Goal: Task Accomplishment & Management: Manage account settings

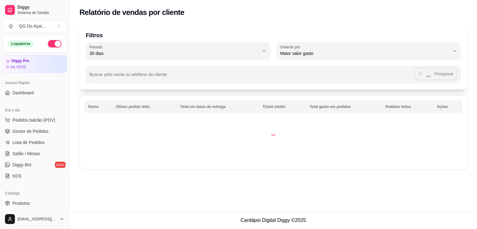
select select "30"
select select "HIGHEST_TOTAL_SPENT_WITH_ORDERS"
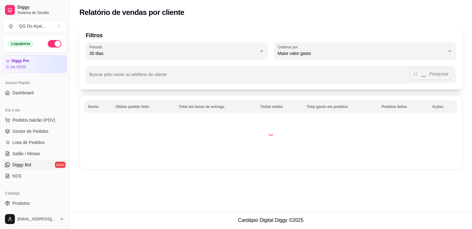
scroll to position [62, 0]
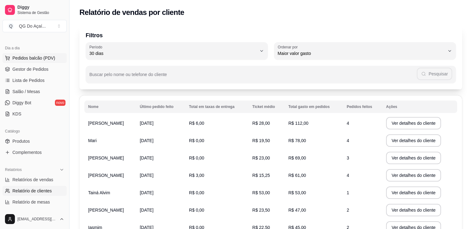
click at [44, 59] on span "Pedidos balcão (PDV)" at bounding box center [33, 58] width 43 height 6
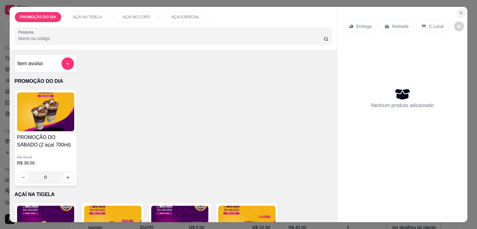
click at [460, 11] on icon "Close" at bounding box center [461, 13] width 5 height 5
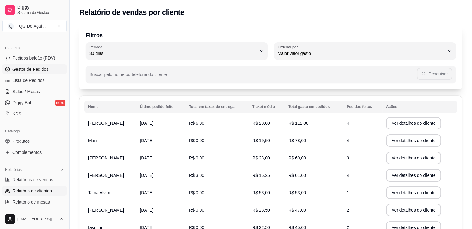
click at [36, 69] on span "Gestor de Pedidos" at bounding box center [30, 69] width 36 height 6
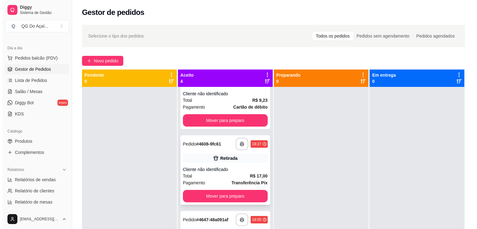
scroll to position [86, 0]
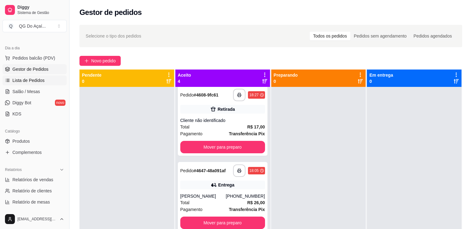
click at [32, 81] on span "Lista de Pedidos" at bounding box center [28, 80] width 32 height 6
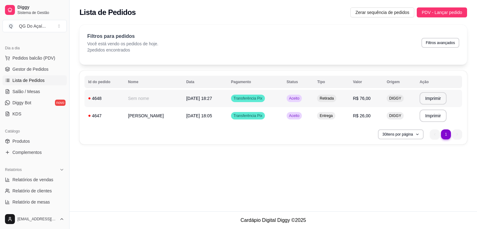
click at [212, 100] on span "[DATE] 18:27" at bounding box center [199, 98] width 26 height 5
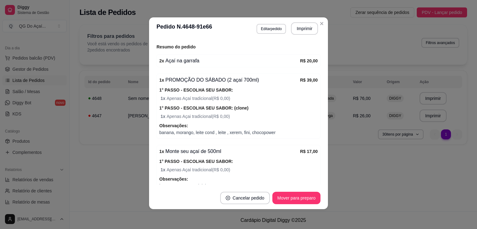
scroll to position [142, 0]
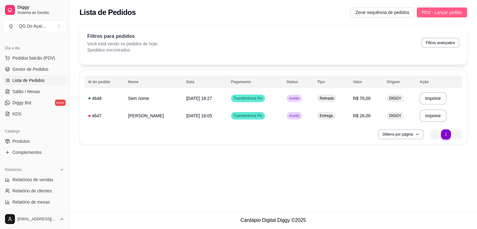
click at [448, 10] on span "PDV - Lançar pedido" at bounding box center [442, 12] width 40 height 7
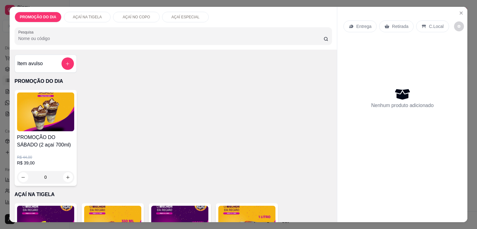
scroll to position [93, 0]
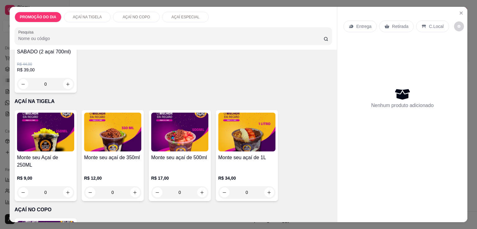
click at [66, 186] on div "0" at bounding box center [45, 192] width 57 height 12
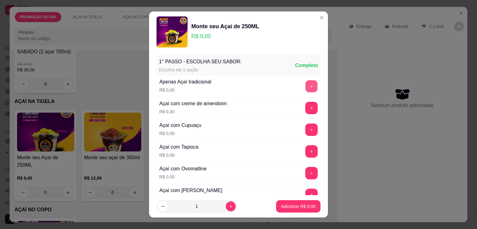
click at [306, 85] on button "+" at bounding box center [312, 86] width 12 height 12
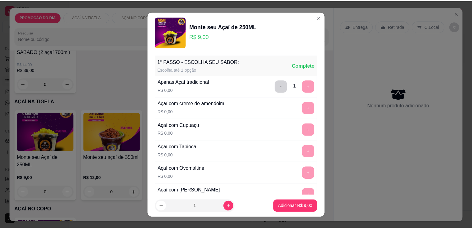
scroll to position [261, 0]
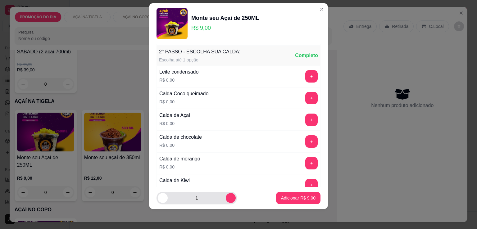
click at [229, 198] on icon "increase-product-quantity" at bounding box center [231, 198] width 5 height 5
type input "2"
click at [282, 196] on p "Adicionar R$ 18,00" at bounding box center [297, 198] width 37 height 6
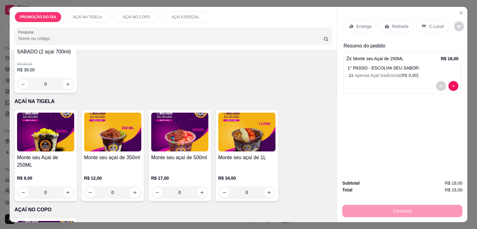
click at [388, 24] on div "Retirada" at bounding box center [396, 26] width 34 height 12
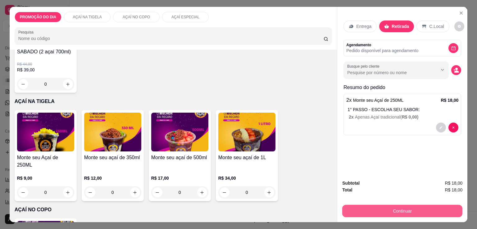
click at [377, 207] on button "Continuar" at bounding box center [402, 211] width 120 height 12
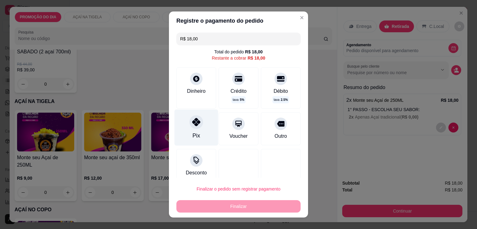
click at [193, 124] on icon at bounding box center [196, 122] width 8 height 8
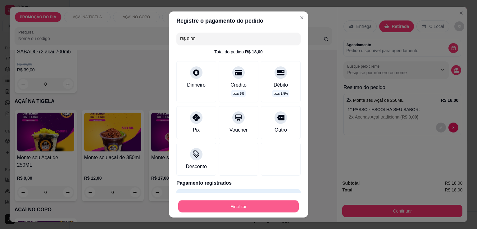
click at [239, 207] on button "Finalizar" at bounding box center [238, 207] width 120 height 12
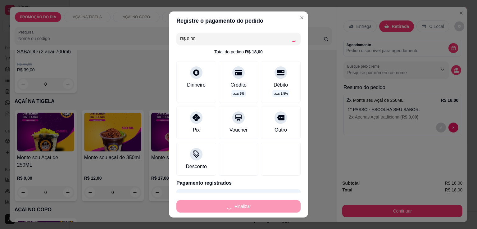
type input "-R$ 18,00"
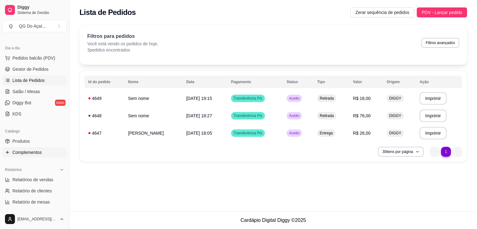
click at [43, 156] on link "Complementos" at bounding box center [34, 153] width 64 height 10
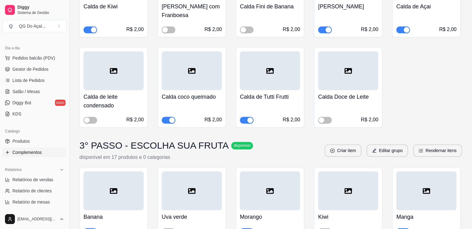
scroll to position [932, 0]
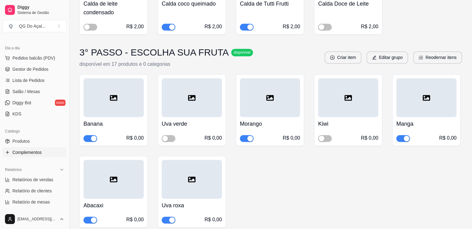
click at [243, 135] on span "button" at bounding box center [247, 138] width 14 height 7
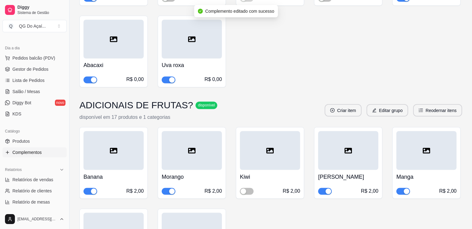
scroll to position [1087, 0]
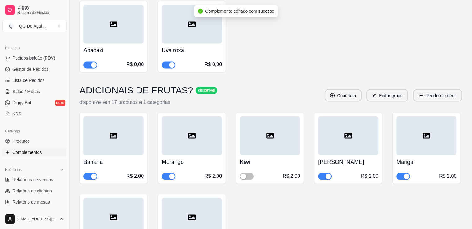
click at [167, 173] on span "button" at bounding box center [169, 176] width 14 height 7
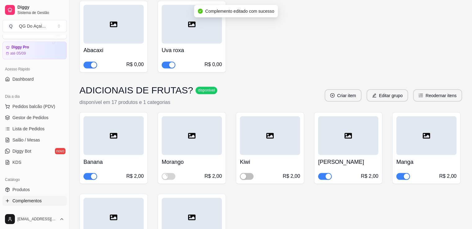
scroll to position [0, 0]
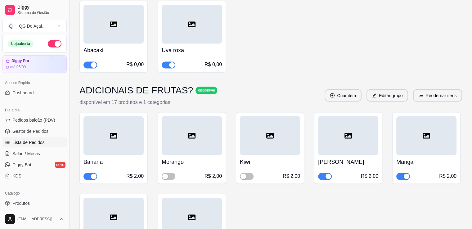
click at [36, 142] on span "Lista de Pedidos" at bounding box center [28, 142] width 32 height 6
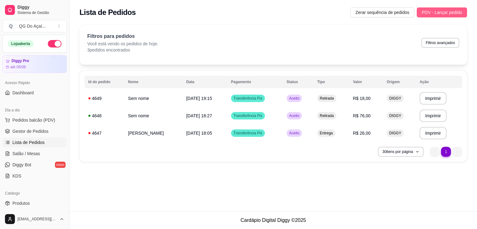
click at [447, 14] on span "PDV - Lançar pedido" at bounding box center [442, 12] width 40 height 7
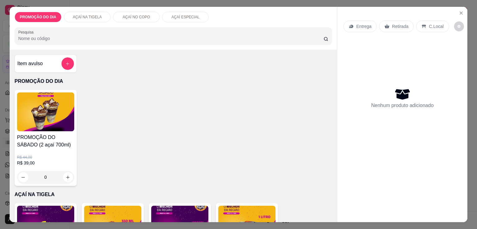
scroll to position [62, 0]
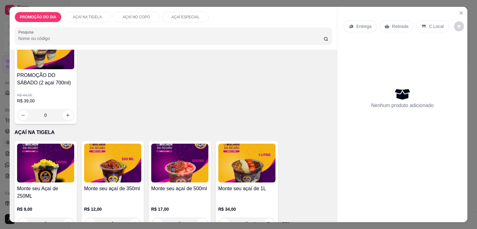
click at [68, 217] on div "0" at bounding box center [45, 223] width 57 height 12
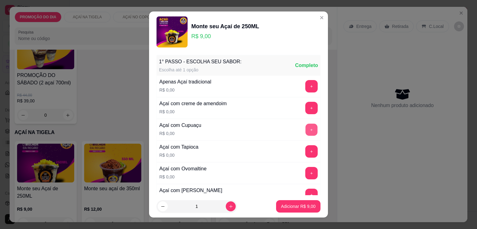
click at [306, 128] on button "+" at bounding box center [312, 130] width 12 height 12
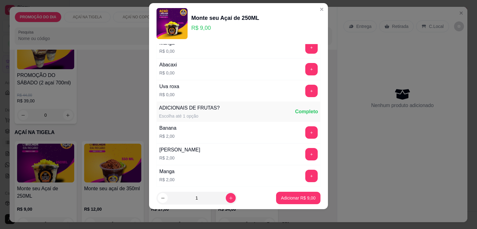
scroll to position [1688, 0]
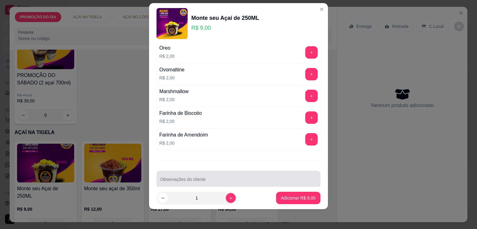
click at [185, 171] on div "Observações do cliente" at bounding box center [239, 179] width 164 height 17
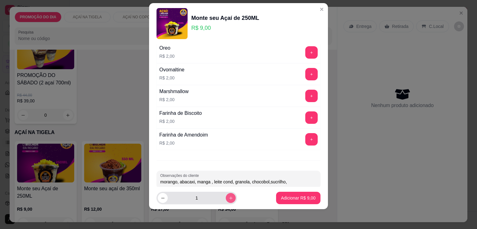
type input "morango, abacaxi, manga , leite cond, granola, chocobol,sucrilho,"
click at [229, 197] on icon "increase-product-quantity" at bounding box center [231, 198] width 5 height 5
type input "2"
click at [291, 195] on p "Adicionar R$ 18,00" at bounding box center [297, 198] width 36 height 6
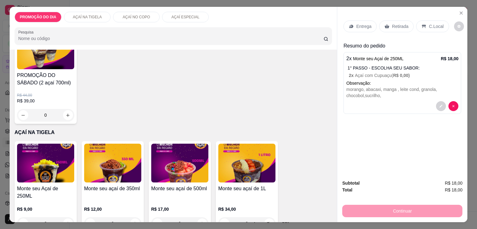
click at [394, 23] on p "Retirada" at bounding box center [400, 26] width 16 height 6
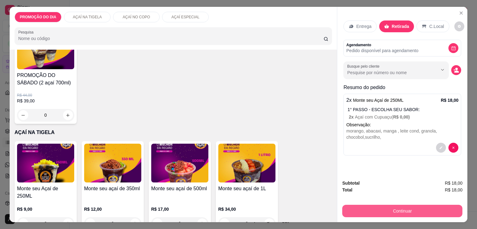
click at [389, 208] on button "Continuar" at bounding box center [402, 211] width 120 height 12
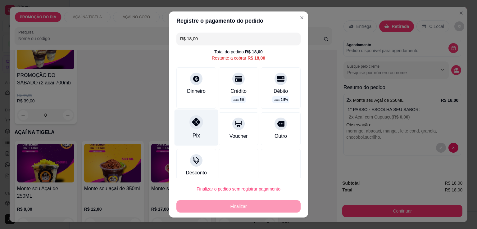
click at [192, 125] on icon at bounding box center [196, 122] width 8 height 8
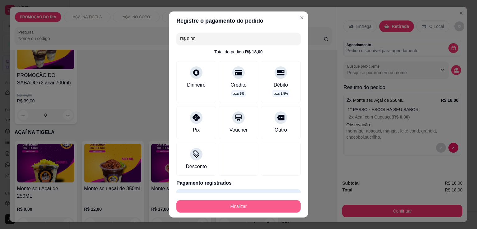
click at [241, 204] on button "Finalizar" at bounding box center [238, 206] width 124 height 12
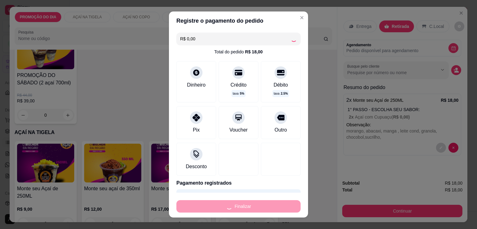
type input "-R$ 18,00"
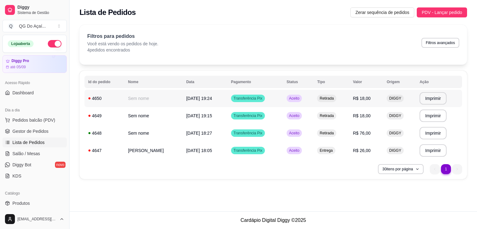
click at [212, 97] on span "[DATE] 19:24" at bounding box center [199, 98] width 26 height 5
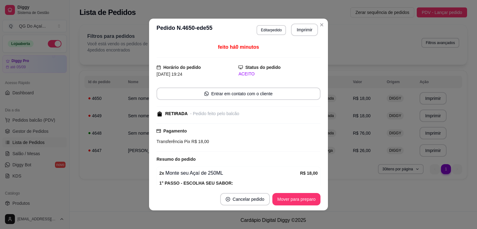
scroll to position [52, 0]
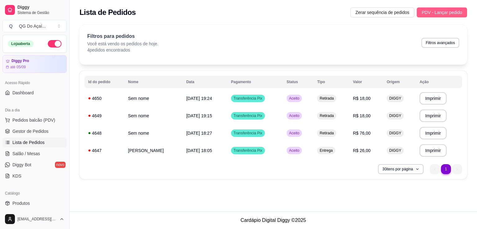
click at [454, 10] on span "PDV - Lançar pedido" at bounding box center [442, 12] width 40 height 7
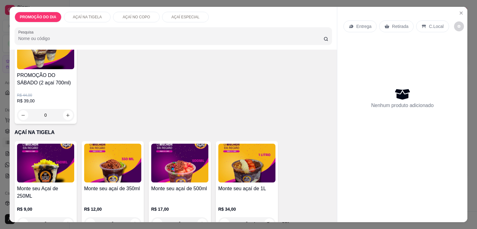
scroll to position [124, 0]
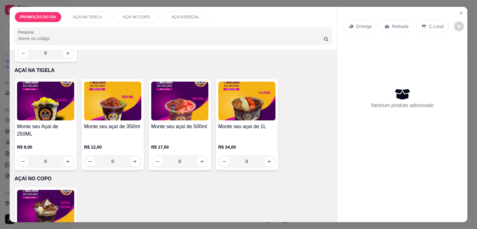
click at [66, 155] on div "0" at bounding box center [45, 161] width 57 height 12
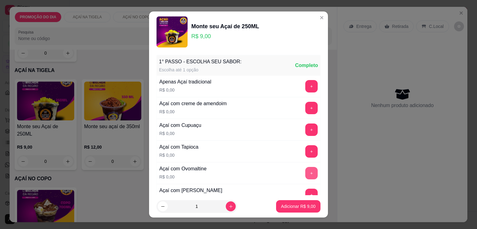
click at [305, 167] on button "+" at bounding box center [311, 173] width 12 height 12
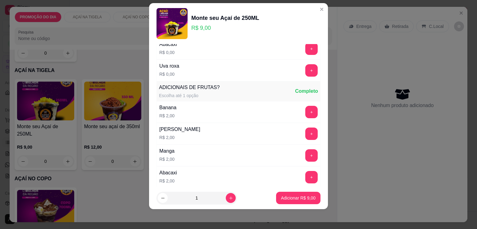
scroll to position [1688, 0]
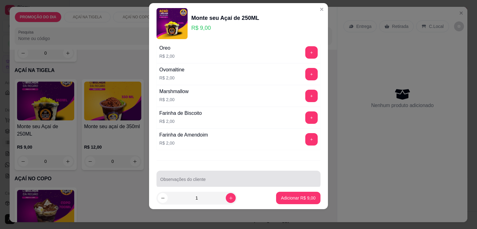
click at [174, 179] on input "Observações do cliente" at bounding box center [238, 182] width 157 height 6
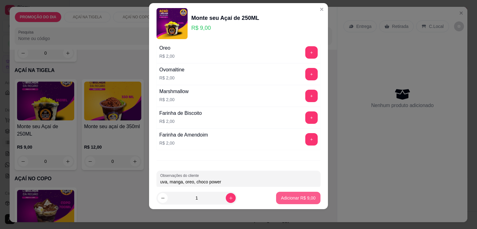
type input "uva, manga, oreo, choco power"
click at [290, 196] on p "Adicionar R$ 9,00" at bounding box center [298, 198] width 34 height 6
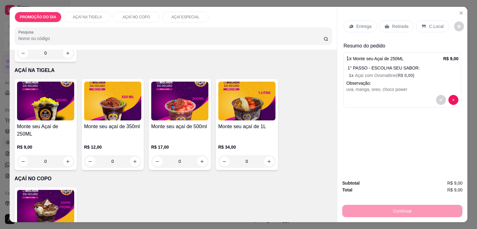
click at [399, 23] on p "Retirada" at bounding box center [400, 26] width 16 height 6
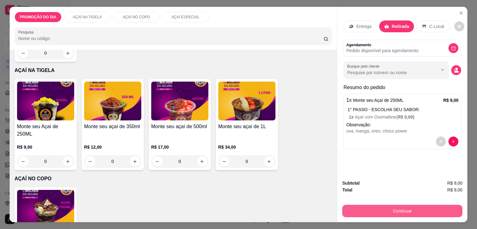
click at [371, 210] on button "Continuar" at bounding box center [402, 211] width 120 height 12
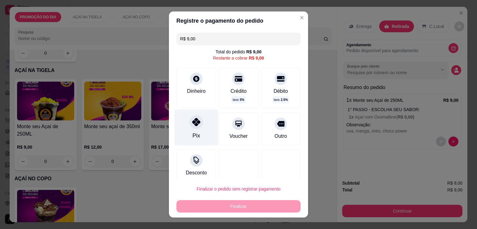
click at [195, 122] on icon at bounding box center [196, 122] width 8 height 8
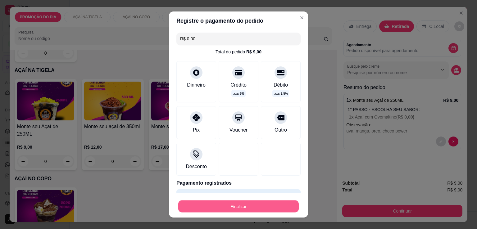
click at [239, 207] on button "Finalizar" at bounding box center [238, 207] width 120 height 12
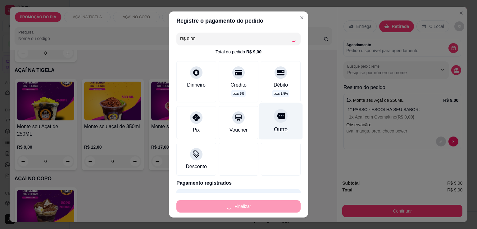
type input "-R$ 9,00"
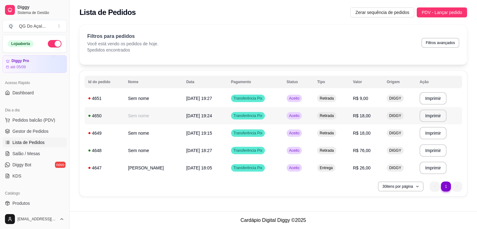
click at [212, 117] on span "[DATE] 19:24" at bounding box center [199, 115] width 26 height 5
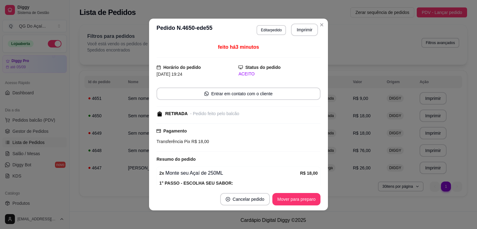
scroll to position [52, 0]
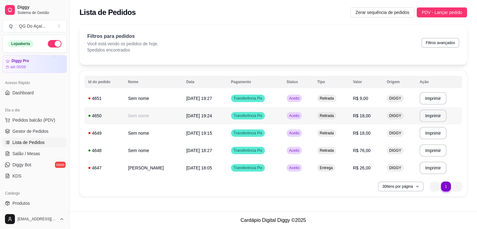
click at [212, 114] on span "[DATE] 19:24" at bounding box center [199, 115] width 26 height 5
click at [448, 12] on span "PDV - Lançar pedido" at bounding box center [442, 12] width 40 height 7
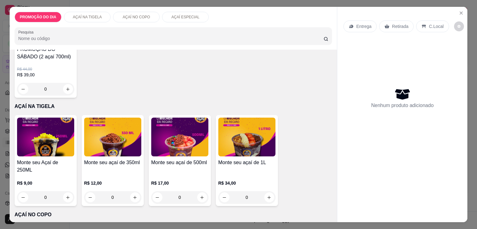
scroll to position [93, 0]
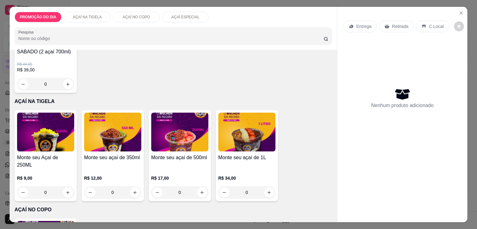
click at [63, 186] on div "0" at bounding box center [45, 192] width 57 height 12
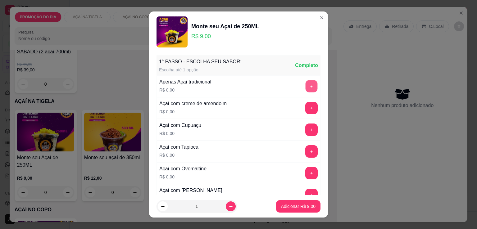
click at [306, 84] on button "+" at bounding box center [312, 86] width 12 height 12
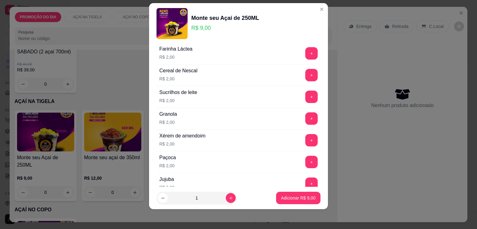
scroll to position [1688, 0]
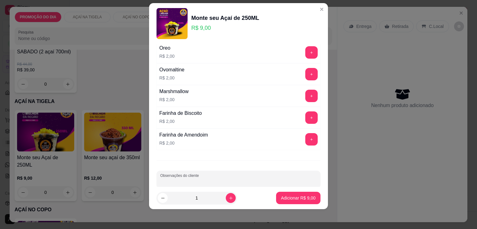
click at [178, 171] on div "Observações do cliente" at bounding box center [239, 179] width 164 height 17
type input "manga e banana, leite , leite cond"
click at [306, 195] on p "Adicionar R$ 9,00" at bounding box center [298, 198] width 34 height 6
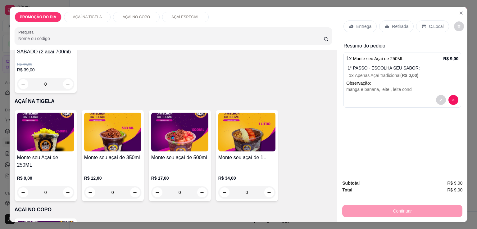
click at [421, 69] on div "1° PASSO - ESCOLHA SEU SABOR: 1 x Apenas Açaí tradicional ( R$ 0,00 )" at bounding box center [403, 72] width 111 height 14
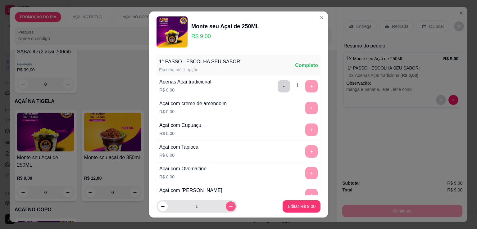
click at [229, 207] on icon "increase-product-quantity" at bounding box center [231, 206] width 5 height 5
type input "2"
click at [285, 208] on p "Editar R$ 18,00" at bounding box center [300, 206] width 30 height 6
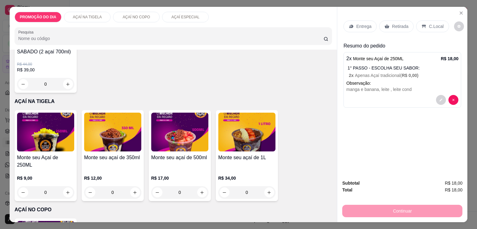
click at [398, 23] on p "Retirada" at bounding box center [400, 26] width 16 height 6
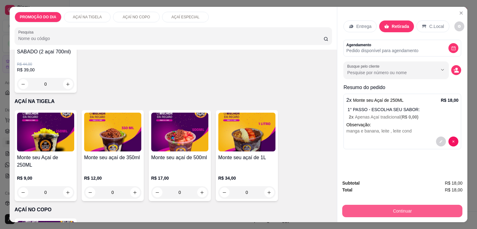
click at [406, 212] on button "Continuar" at bounding box center [402, 211] width 120 height 12
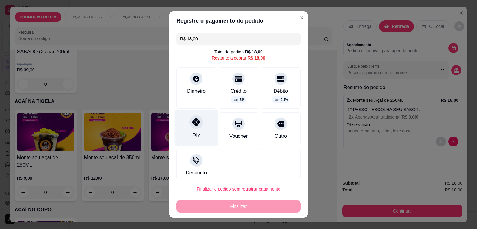
click at [201, 125] on div "Pix" at bounding box center [197, 128] width 44 height 36
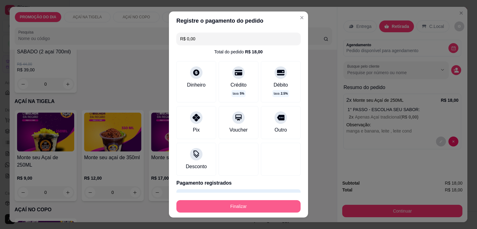
click at [231, 202] on button "Finalizar" at bounding box center [238, 206] width 124 height 12
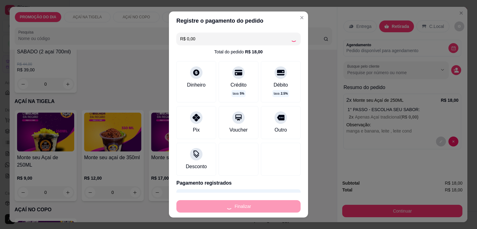
type input "-R$ 18,00"
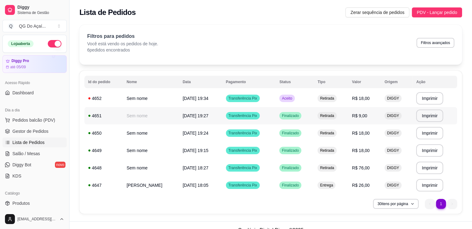
click at [209, 115] on span "[DATE] 19:27" at bounding box center [196, 115] width 26 height 5
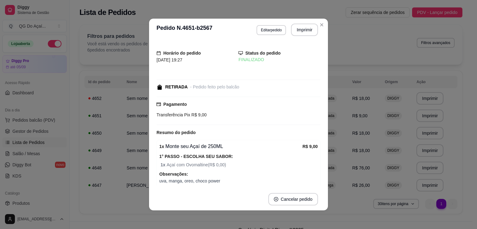
scroll to position [25, 0]
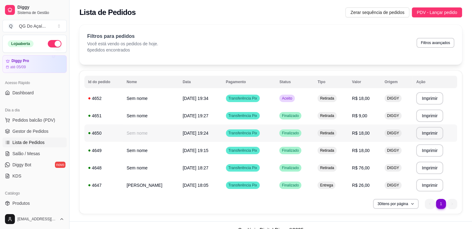
click at [209, 131] on span "[DATE] 19:24" at bounding box center [196, 133] width 26 height 5
click at [209, 99] on span "[DATE] 19:34" at bounding box center [196, 98] width 26 height 5
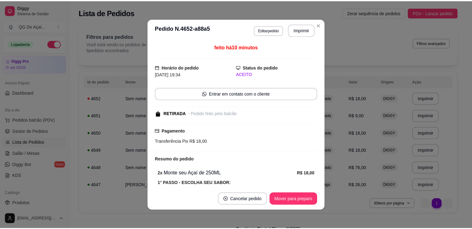
scroll to position [52, 0]
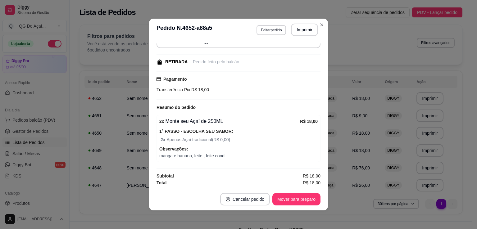
click at [275, 141] on span "2 x Apenas Açaí tradicional ( R$ 0,00 )" at bounding box center [239, 139] width 157 height 7
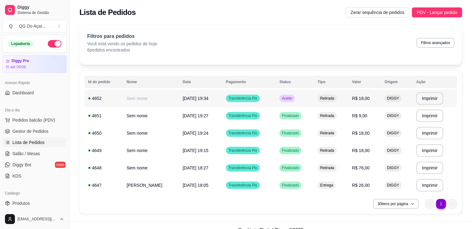
click at [314, 104] on td "Aceito" at bounding box center [295, 98] width 38 height 17
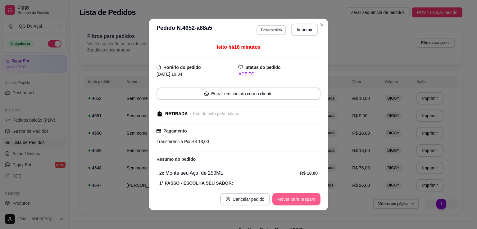
click at [292, 198] on button "Mover para preparo" at bounding box center [296, 199] width 48 height 12
click at [293, 198] on button "Mover para retirada disponível" at bounding box center [286, 199] width 66 height 12
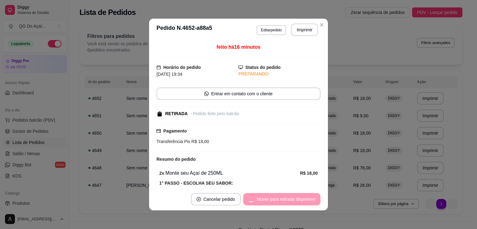
click at [298, 197] on div "Mover para retirada disponível" at bounding box center [281, 199] width 77 height 12
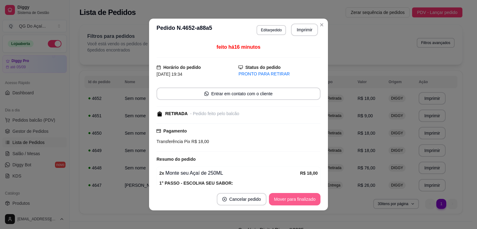
click at [291, 195] on button "Mover para finalizado" at bounding box center [295, 199] width 52 height 12
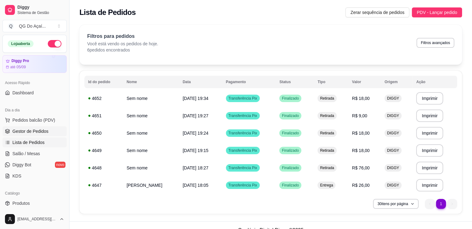
click at [43, 132] on span "Gestor de Pedidos" at bounding box center [30, 131] width 36 height 6
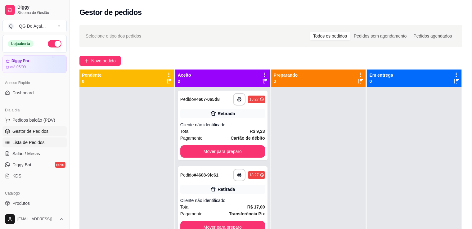
click at [45, 141] on link "Lista de Pedidos" at bounding box center [34, 143] width 64 height 10
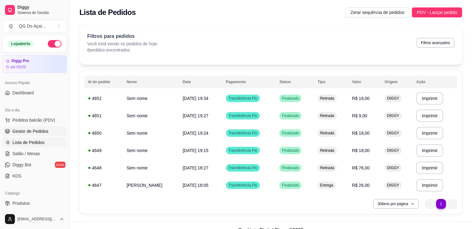
click at [55, 132] on link "Gestor de Pedidos" at bounding box center [34, 131] width 64 height 10
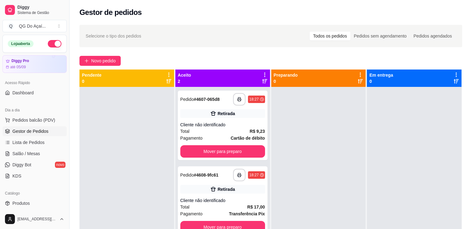
scroll to position [17, 0]
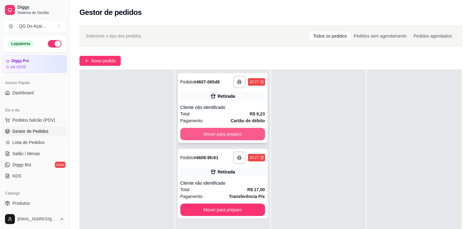
click at [221, 133] on button "Mover para preparo" at bounding box center [222, 134] width 85 height 12
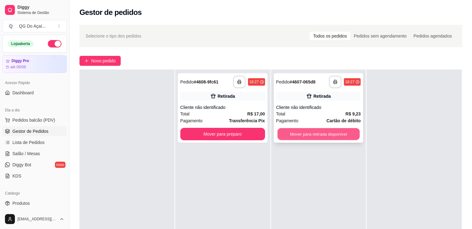
click at [316, 136] on button "Mover para retirada disponível" at bounding box center [319, 134] width 82 height 12
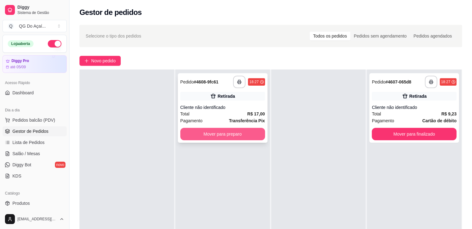
click at [251, 131] on button "Mover para preparo" at bounding box center [222, 134] width 85 height 12
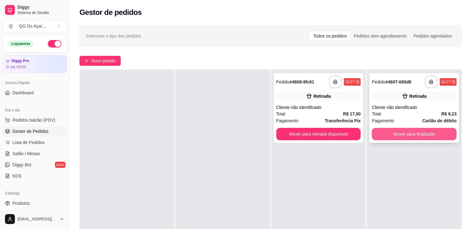
click at [402, 133] on button "Mover para finalizado" at bounding box center [414, 134] width 85 height 12
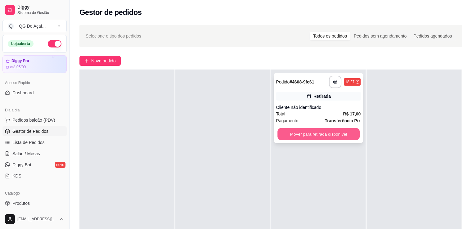
click at [345, 138] on button "Mover para retirada disponível" at bounding box center [319, 134] width 82 height 12
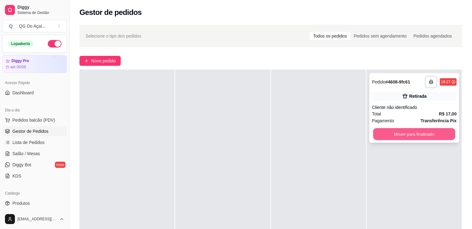
click at [387, 132] on button "Mover para finalizado" at bounding box center [414, 134] width 82 height 12
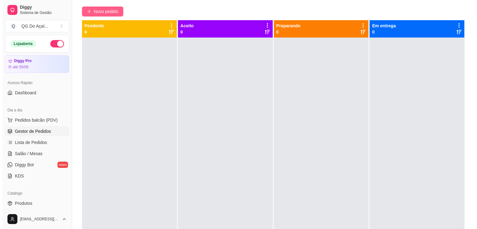
scroll to position [32, 0]
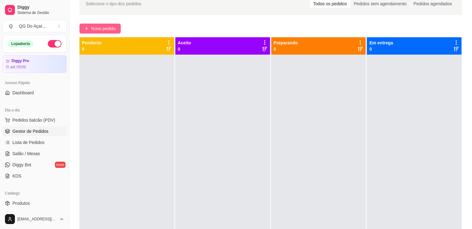
click at [103, 29] on span "Novo pedido" at bounding box center [103, 28] width 25 height 7
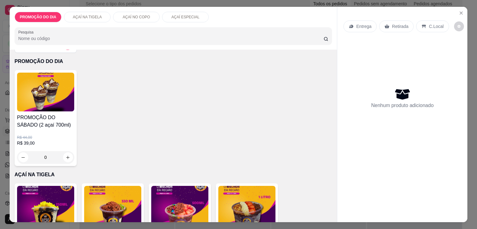
scroll to position [93, 0]
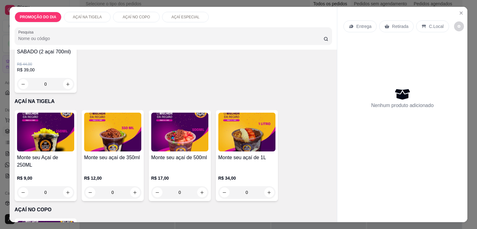
click at [132, 186] on div "0" at bounding box center [112, 192] width 57 height 12
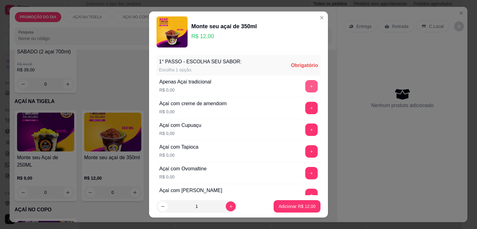
click at [305, 90] on button "+" at bounding box center [311, 86] width 12 height 12
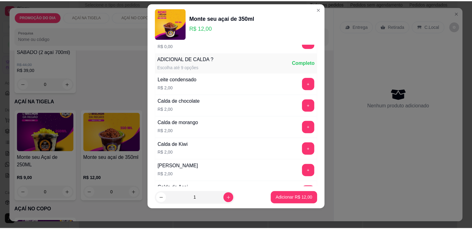
scroll to position [509, 0]
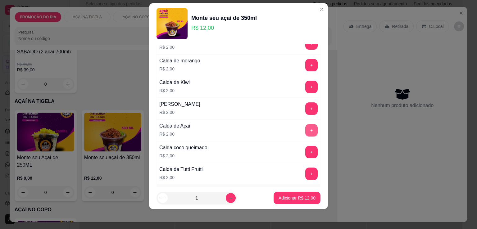
click at [305, 128] on button "+" at bounding box center [311, 130] width 12 height 12
click at [280, 198] on p "Adicionar R$ 14,00" at bounding box center [297, 198] width 37 height 6
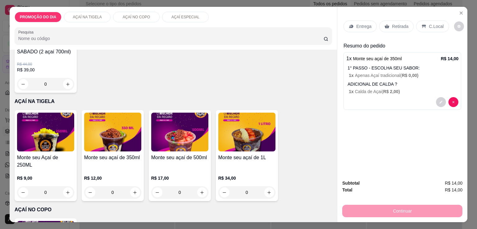
click at [398, 23] on p "Retirada" at bounding box center [400, 26] width 16 height 6
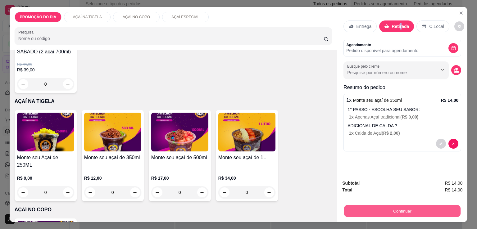
click at [374, 205] on button "Continuar" at bounding box center [402, 211] width 116 height 12
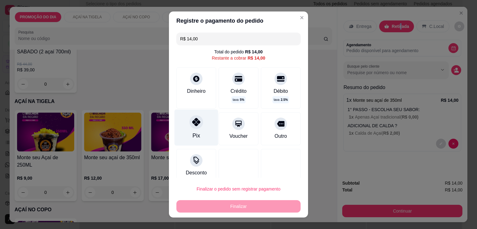
click at [203, 128] on div "Pix" at bounding box center [197, 128] width 44 height 36
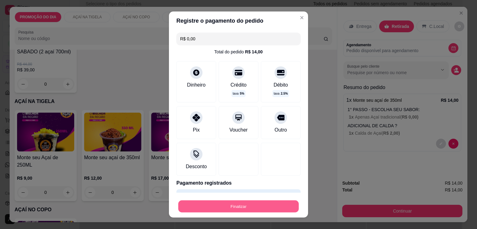
click at [229, 204] on button "Finalizar" at bounding box center [238, 207] width 120 height 12
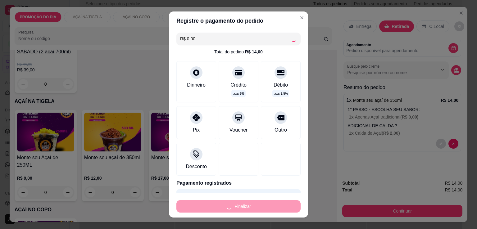
type input "-R$ 14,00"
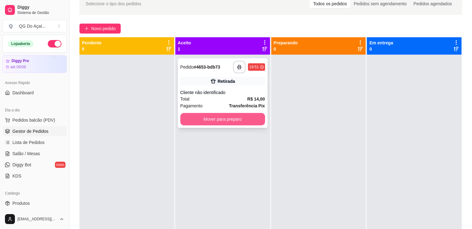
click at [251, 118] on button "Mover para preparo" at bounding box center [222, 119] width 85 height 12
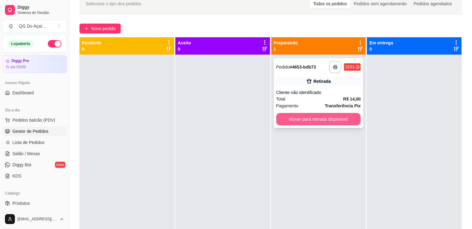
click at [291, 116] on button "Mover para retirada disponível" at bounding box center [318, 119] width 85 height 12
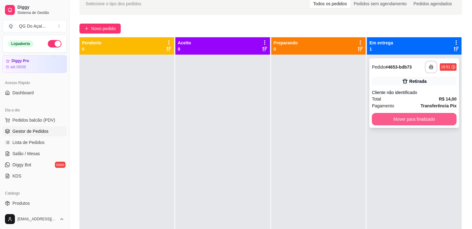
click at [406, 116] on button "Mover para finalizado" at bounding box center [414, 119] width 85 height 12
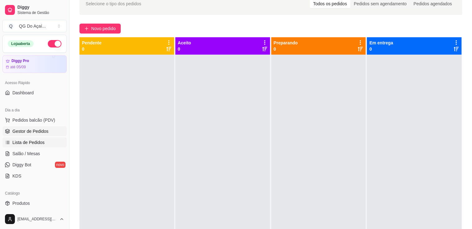
click at [39, 141] on span "Lista de Pedidos" at bounding box center [28, 142] width 32 height 6
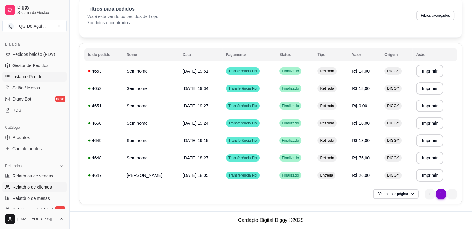
scroll to position [93, 0]
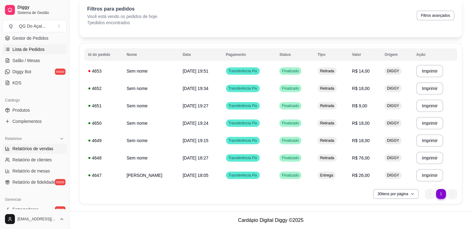
click at [44, 149] on span "Relatórios de vendas" at bounding box center [32, 149] width 41 height 6
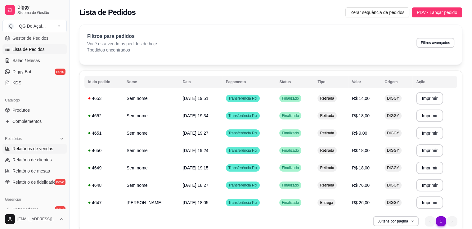
select select "ALL"
select select "0"
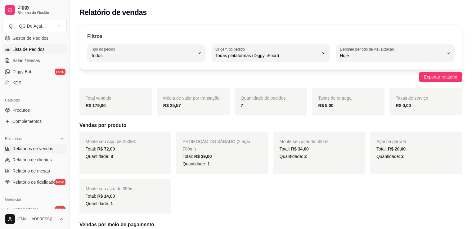
click at [25, 48] on span "Lista de Pedidos" at bounding box center [28, 49] width 32 height 6
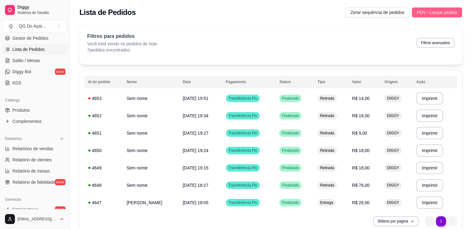
click at [436, 14] on span "PDV - Lançar pedido" at bounding box center [437, 12] width 40 height 7
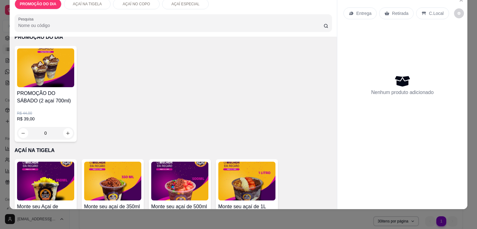
scroll to position [93, 0]
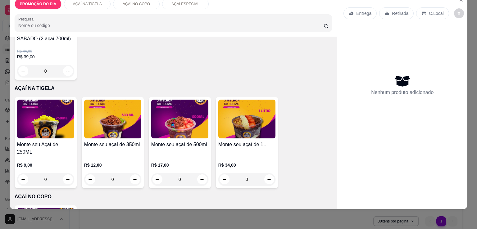
click at [198, 173] on div "0" at bounding box center [179, 179] width 57 height 12
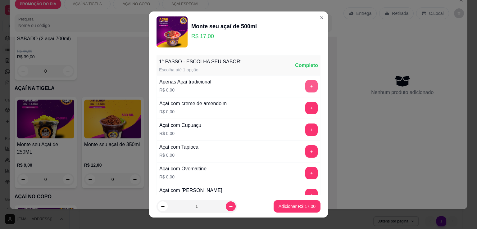
click at [305, 85] on button "+" at bounding box center [311, 86] width 12 height 12
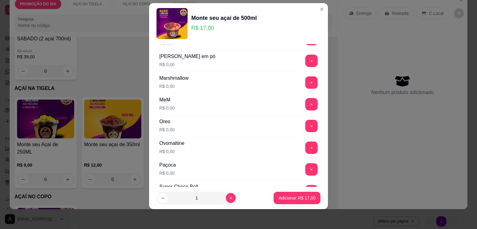
scroll to position [1688, 0]
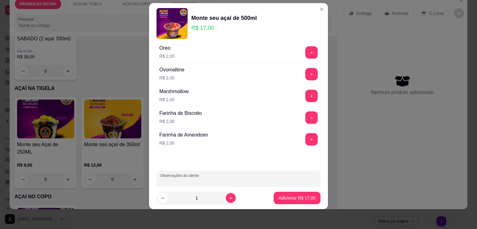
click at [174, 179] on input "Observações do cliente" at bounding box center [238, 182] width 157 height 6
type input "banana, uva, leite cond, xerem, gota, paçoca, leite"
click at [308, 197] on p "Adicionar R$ 17,00" at bounding box center [297, 198] width 36 height 6
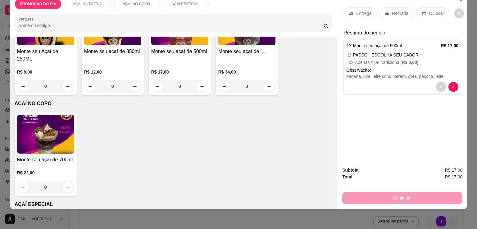
scroll to position [271, 0]
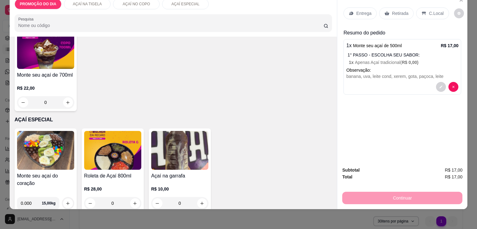
click at [133, 197] on div "0" at bounding box center [112, 203] width 57 height 12
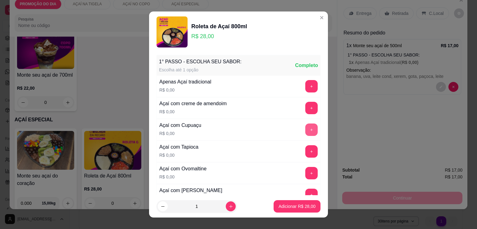
click at [305, 126] on button "+" at bounding box center [311, 130] width 12 height 12
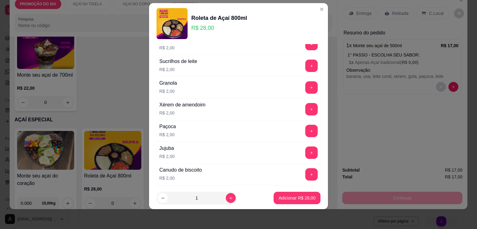
scroll to position [1688, 0]
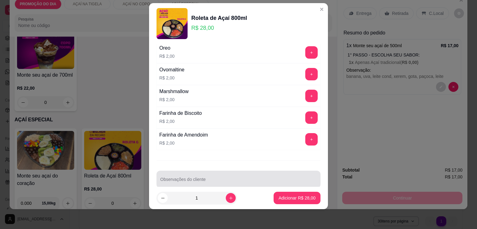
click at [170, 173] on div at bounding box center [238, 179] width 157 height 12
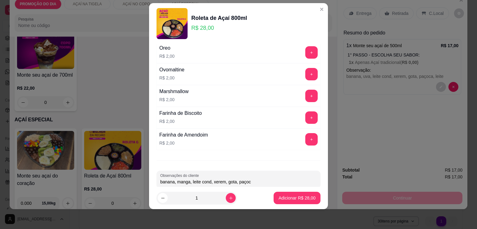
type input "banana, manga, leite cond, xerem, gota, paçoca"
click at [294, 197] on p "Adicionar R$ 28,00" at bounding box center [297, 198] width 36 height 6
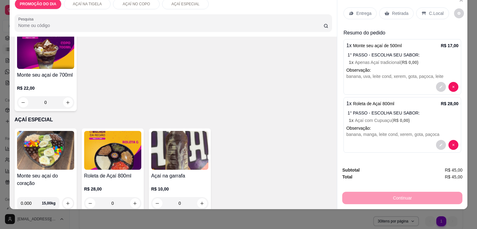
click at [401, 10] on p "Retirada" at bounding box center [400, 13] width 16 height 6
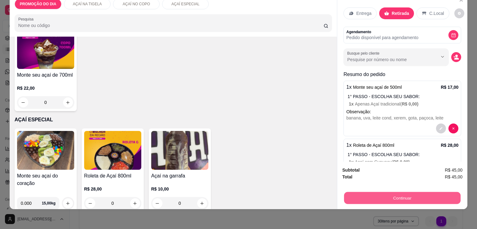
click at [441, 193] on button "Continuar" at bounding box center [402, 198] width 116 height 12
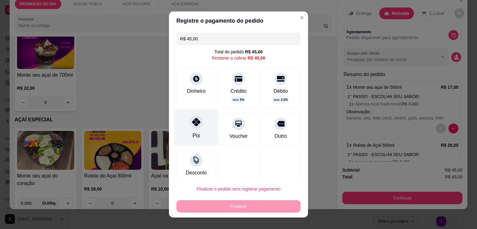
click at [193, 132] on div "Pix" at bounding box center [196, 136] width 7 height 8
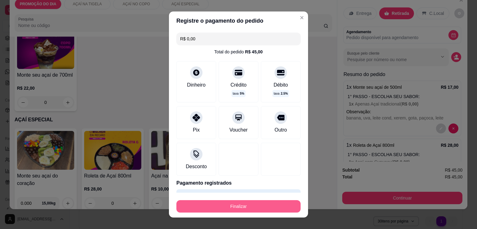
click at [235, 207] on button "Finalizar" at bounding box center [238, 206] width 124 height 12
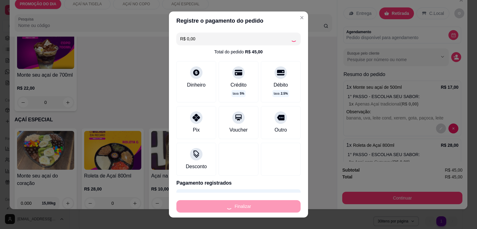
type input "-R$ 45,00"
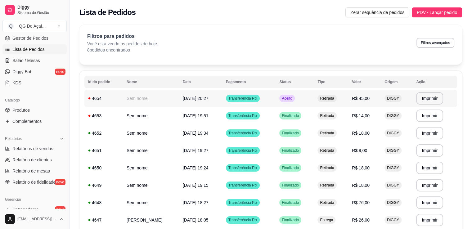
click at [218, 101] on td "[DATE] 20:27" at bounding box center [200, 98] width 43 height 17
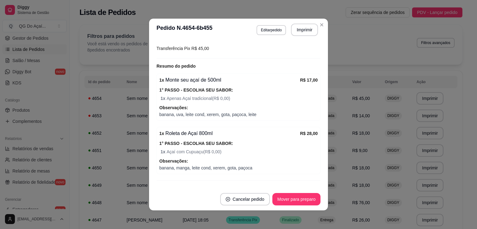
scroll to position [105, 0]
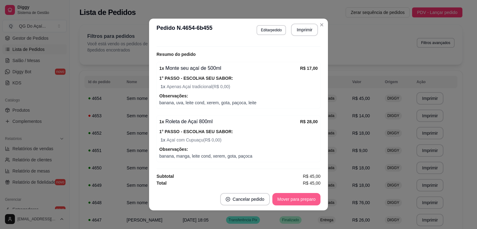
click at [284, 202] on button "Mover para preparo" at bounding box center [296, 199] width 48 height 12
click at [281, 200] on button "Mover para retirada disponível" at bounding box center [286, 199] width 66 height 12
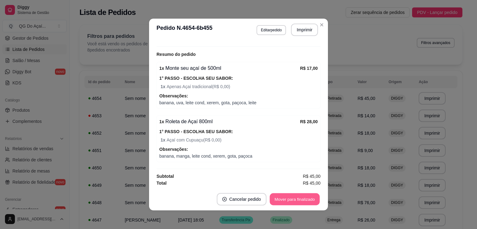
click at [280, 200] on button "Mover para finalizado" at bounding box center [295, 199] width 50 height 12
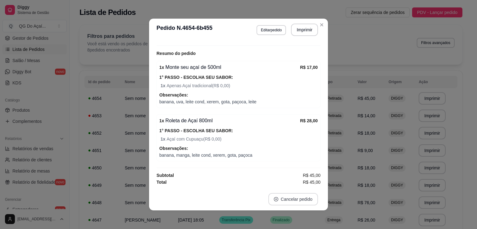
scroll to position [78, 0]
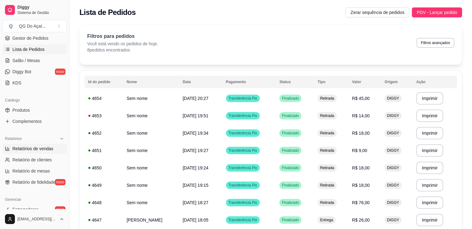
click at [48, 150] on span "Relatórios de vendas" at bounding box center [32, 149] width 41 height 6
select select "ALL"
select select "0"
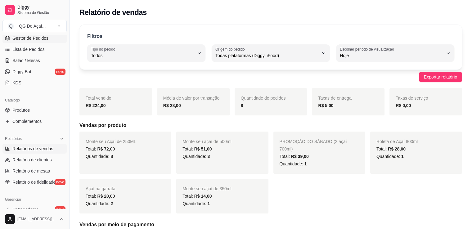
click at [37, 37] on span "Gestor de Pedidos" at bounding box center [30, 38] width 36 height 6
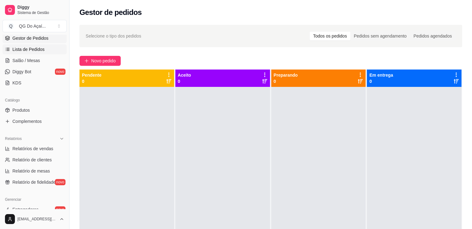
click at [21, 46] on link "Lista de Pedidos" at bounding box center [34, 49] width 64 height 10
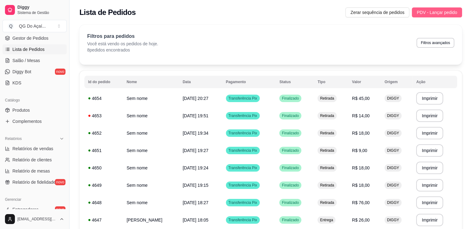
click at [456, 13] on span "PDV - Lançar pedido" at bounding box center [437, 12] width 40 height 7
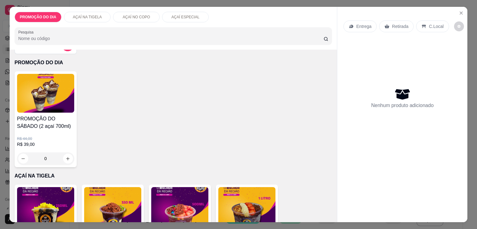
scroll to position [93, 0]
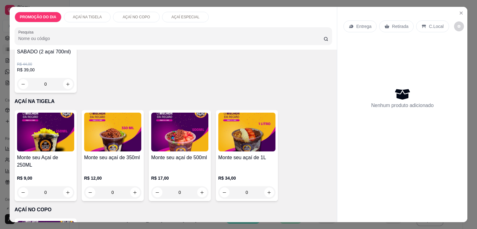
click at [64, 186] on div "0" at bounding box center [45, 192] width 57 height 12
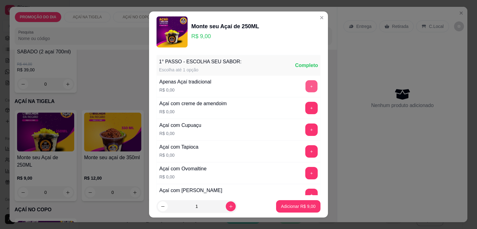
click at [306, 85] on button "+" at bounding box center [312, 86] width 12 height 12
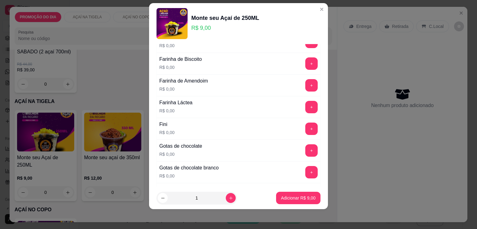
scroll to position [1688, 0]
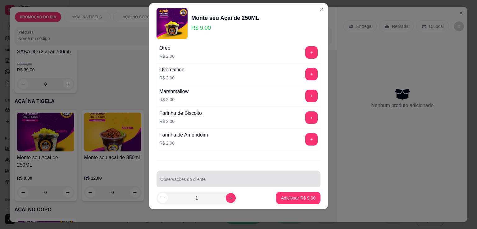
click at [198, 173] on div at bounding box center [238, 179] width 157 height 12
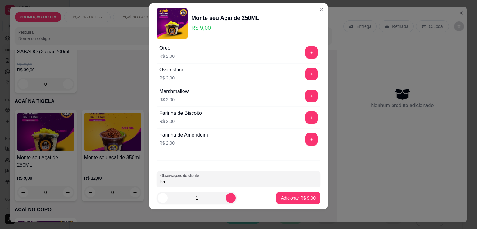
type input "b"
type input "abacaxi e manga, leite cond, leite ovomaltine"
click at [229, 199] on icon "increase-product-quantity" at bounding box center [231, 198] width 5 height 5
type input "2"
click at [285, 195] on p "Adicionar R$ 18,00" at bounding box center [297, 198] width 37 height 6
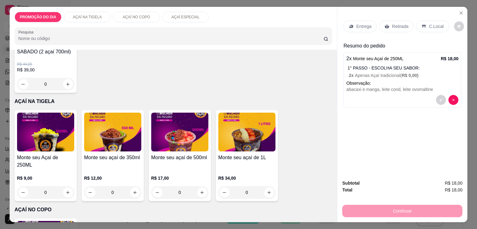
click at [398, 24] on p "Retirada" at bounding box center [400, 26] width 16 height 6
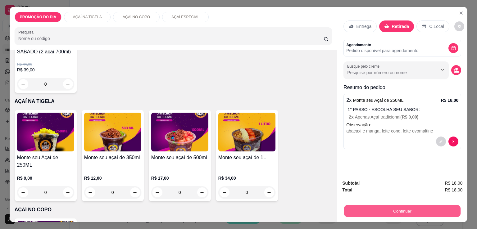
click at [402, 210] on button "Continuar" at bounding box center [402, 211] width 116 height 12
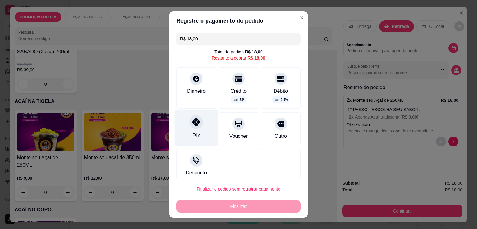
click at [193, 126] on icon at bounding box center [196, 122] width 8 height 8
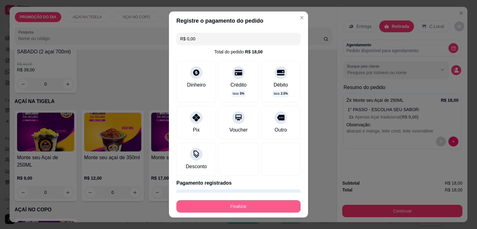
click at [234, 204] on button "Finalizar" at bounding box center [238, 206] width 124 height 12
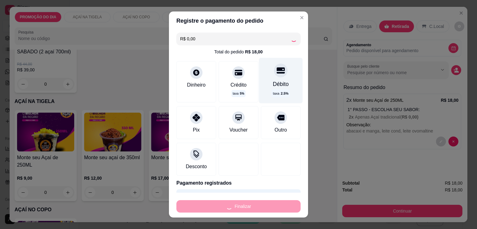
type input "-R$ 18,00"
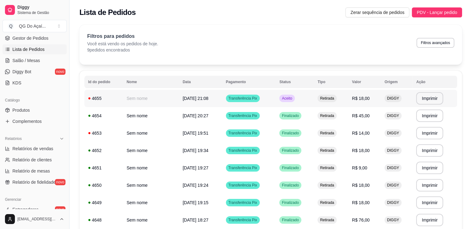
click at [209, 100] on span "[DATE] 21:08" at bounding box center [196, 98] width 26 height 5
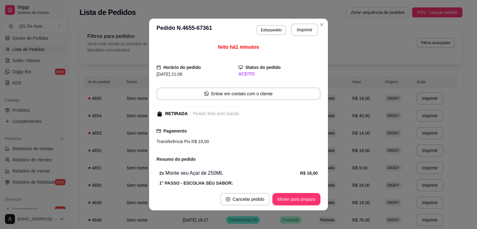
scroll to position [52, 0]
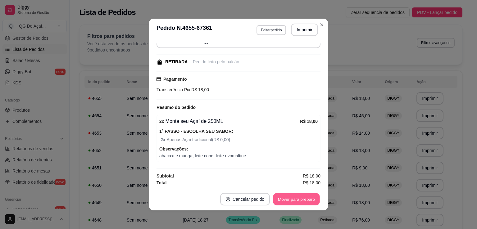
click at [308, 199] on button "Mover para preparo" at bounding box center [296, 199] width 47 height 12
click at [307, 200] on button "Mover para retirada disponível" at bounding box center [286, 199] width 69 height 12
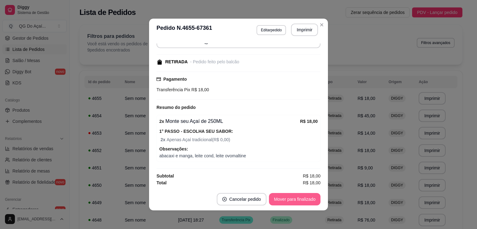
click at [299, 203] on button "Mover para finalizado" at bounding box center [295, 199] width 52 height 12
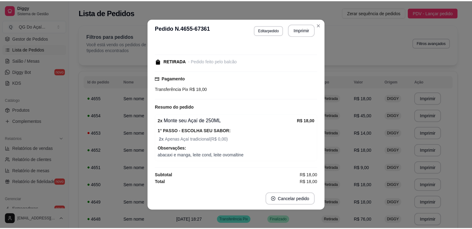
scroll to position [25, 0]
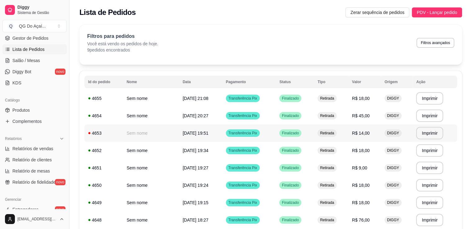
click at [201, 134] on td "[DATE] 19:51" at bounding box center [200, 133] width 43 height 17
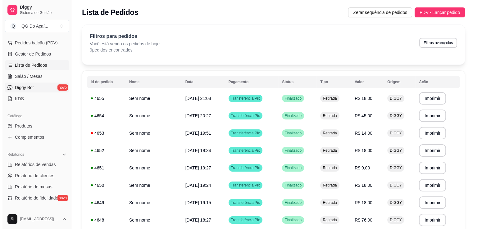
scroll to position [62, 0]
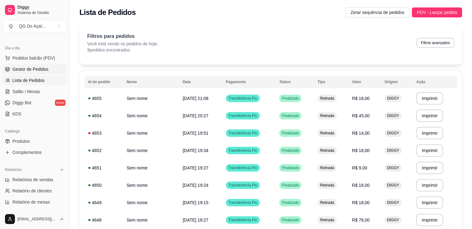
click at [42, 70] on span "Gestor de Pedidos" at bounding box center [30, 69] width 36 height 6
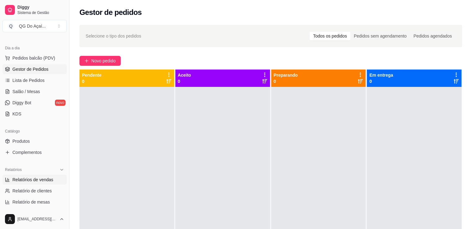
click at [31, 180] on span "Relatórios de vendas" at bounding box center [32, 180] width 41 height 6
select select "ALL"
select select "0"
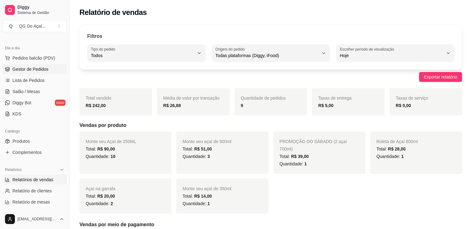
click at [24, 69] on span "Gestor de Pedidos" at bounding box center [30, 69] width 36 height 6
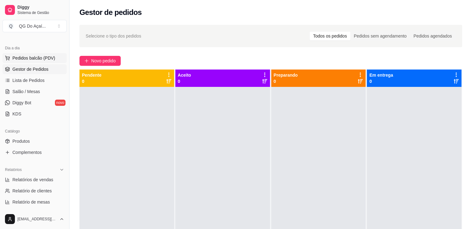
click at [34, 59] on span "Pedidos balcão (PDV)" at bounding box center [33, 58] width 43 height 6
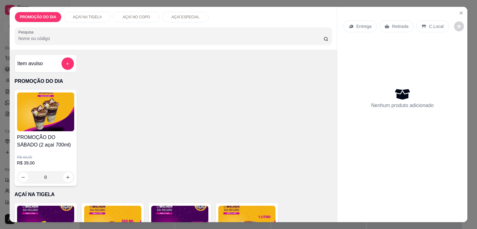
scroll to position [62, 0]
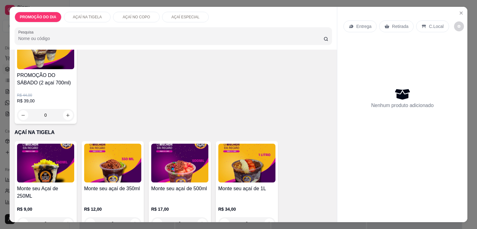
click at [66, 217] on div "0" at bounding box center [45, 223] width 57 height 12
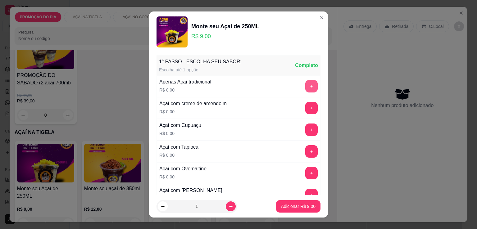
click at [305, 87] on button "+" at bounding box center [311, 86] width 12 height 12
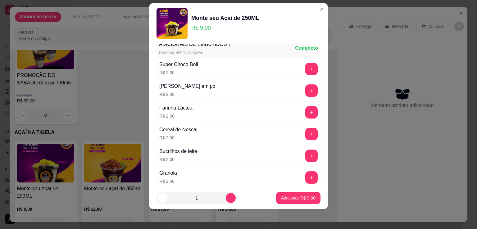
scroll to position [1688, 0]
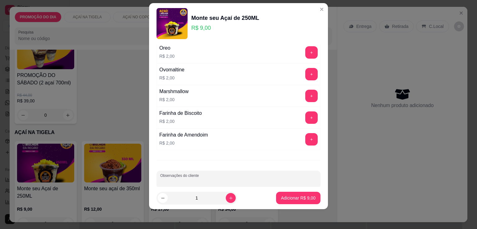
click at [232, 179] on input "Observações do cliente" at bounding box center [238, 182] width 157 height 6
type input "leite cond, banana, leite e granola"
click at [299, 200] on p "Adicionar R$ 9,00" at bounding box center [298, 198] width 34 height 6
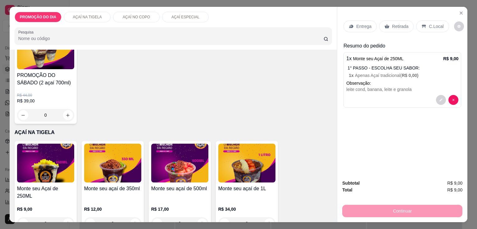
click at [200, 217] on div "0" at bounding box center [179, 223] width 57 height 12
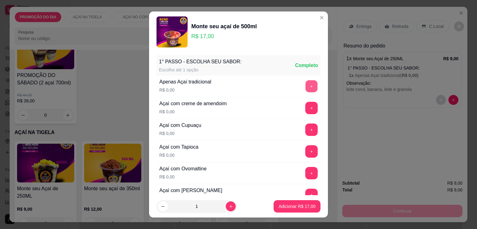
click at [306, 84] on button "+" at bounding box center [312, 86] width 12 height 12
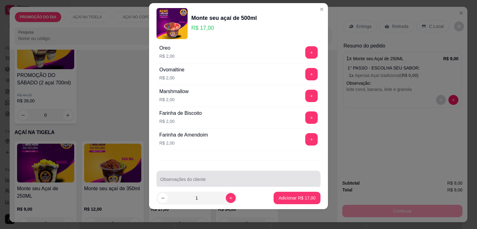
click at [189, 172] on div "Observações do cliente" at bounding box center [239, 179] width 164 height 17
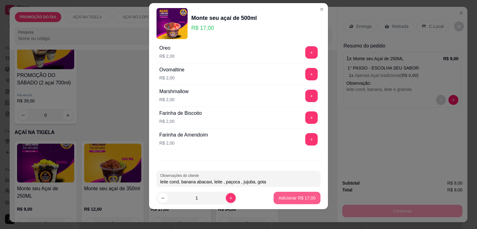
type input "leite cond, banana abacaxi, leite , paçoca , jujuba, gota"
click at [304, 196] on p "Adicionar R$ 17,00" at bounding box center [297, 198] width 36 height 6
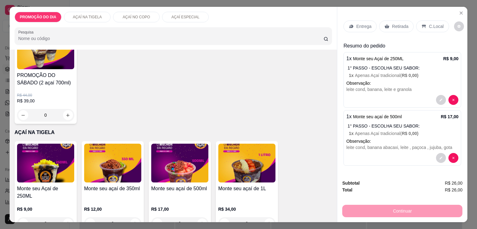
click at [400, 23] on p "Retirada" at bounding box center [400, 26] width 16 height 6
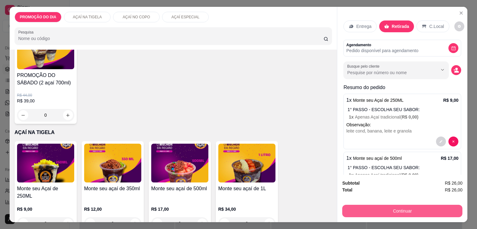
click at [417, 210] on button "Continuar" at bounding box center [402, 211] width 120 height 12
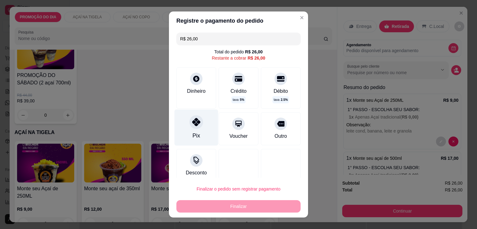
click at [197, 126] on div at bounding box center [196, 122] width 14 height 14
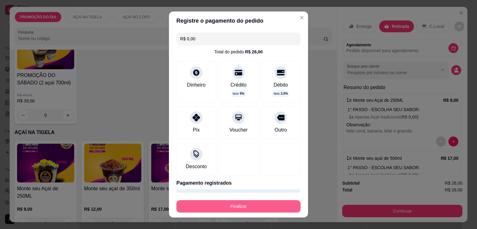
click at [225, 208] on button "Finalizar" at bounding box center [238, 206] width 124 height 12
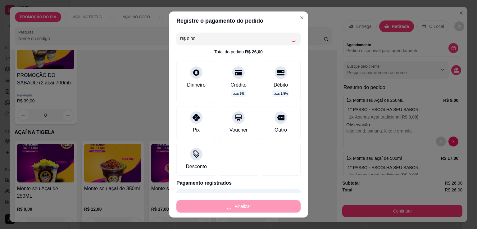
type input "-R$ 26,00"
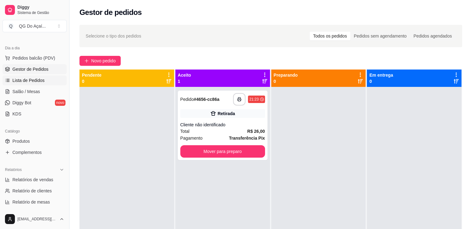
click at [40, 80] on span "Lista de Pedidos" at bounding box center [28, 80] width 32 height 6
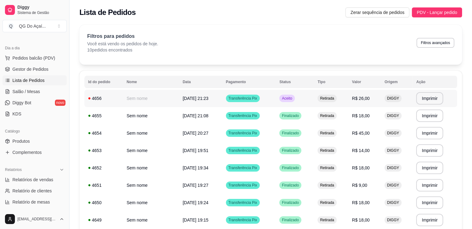
click at [202, 100] on td "[DATE] 21:23" at bounding box center [200, 98] width 43 height 17
click at [306, 94] on td "Aceito" at bounding box center [295, 98] width 38 height 17
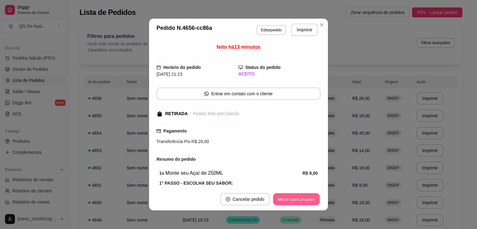
click at [280, 202] on button "Mover para preparo" at bounding box center [296, 199] width 47 height 12
click at [280, 201] on button "Mover para retirada disponível" at bounding box center [286, 199] width 66 height 12
click at [280, 200] on button "Mover para finalizado" at bounding box center [295, 199] width 52 height 12
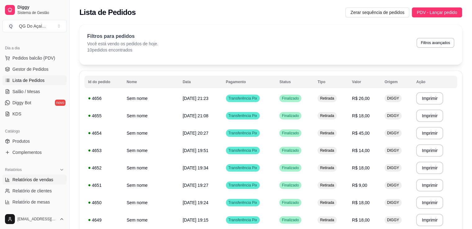
click at [31, 184] on link "Relatórios de vendas" at bounding box center [34, 180] width 64 height 10
select select "ALL"
select select "0"
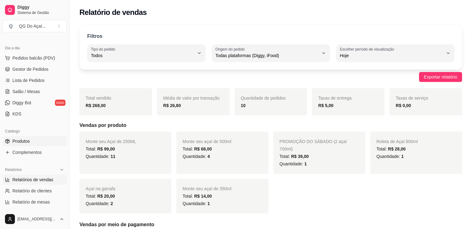
click at [26, 141] on span "Produtos" at bounding box center [20, 141] width 17 height 6
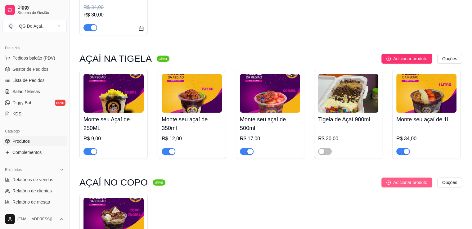
scroll to position [248, 0]
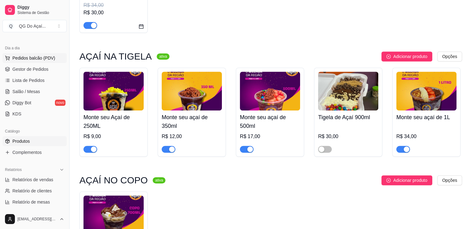
click at [33, 57] on span "Pedidos balcão (PDV)" at bounding box center [33, 58] width 43 height 6
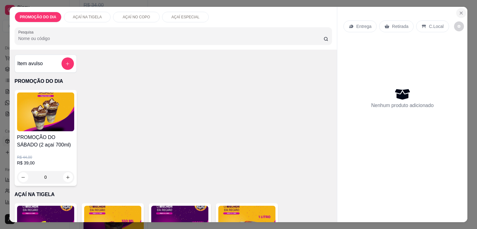
click at [459, 11] on icon "Close" at bounding box center [461, 13] width 5 height 5
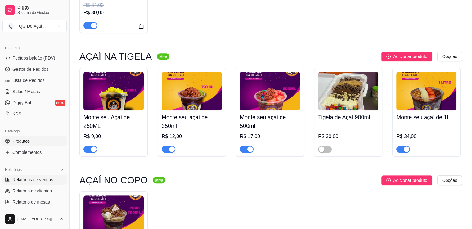
click at [34, 179] on span "Relatórios de vendas" at bounding box center [32, 180] width 41 height 6
select select "ALL"
select select "0"
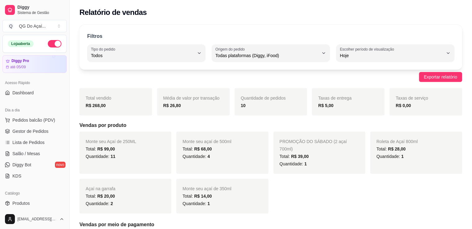
click at [48, 42] on button "button" at bounding box center [55, 43] width 14 height 7
